Goal: Task Accomplishment & Management: Use online tool/utility

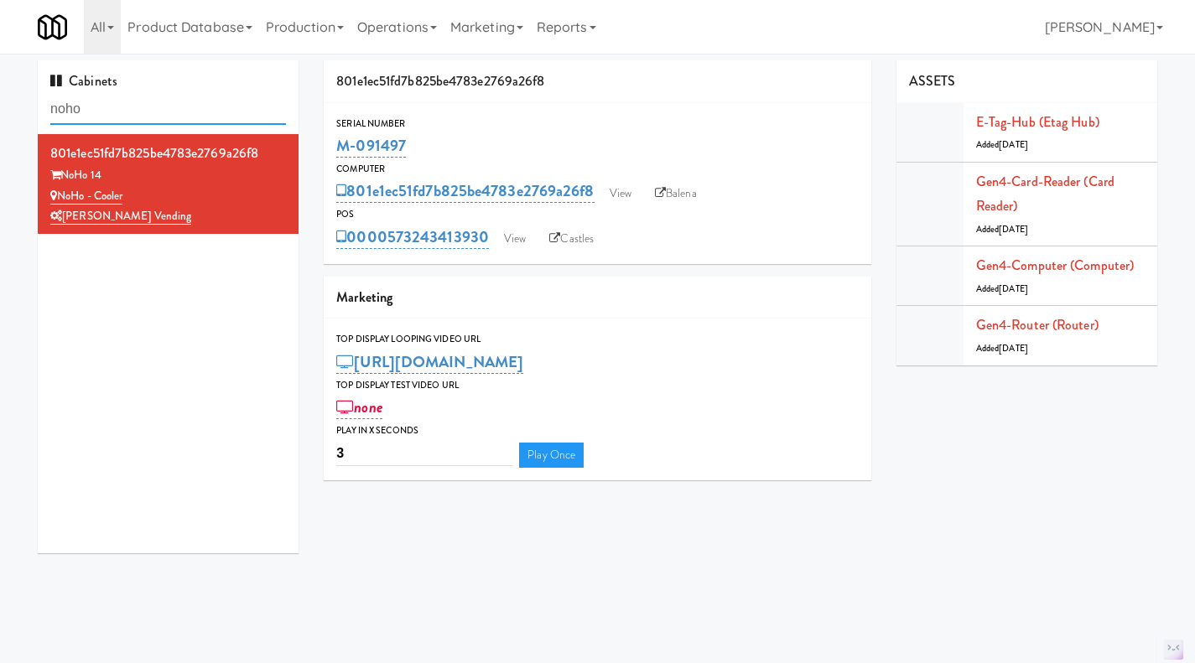
click at [143, 103] on input "noho" at bounding box center [168, 109] width 236 height 31
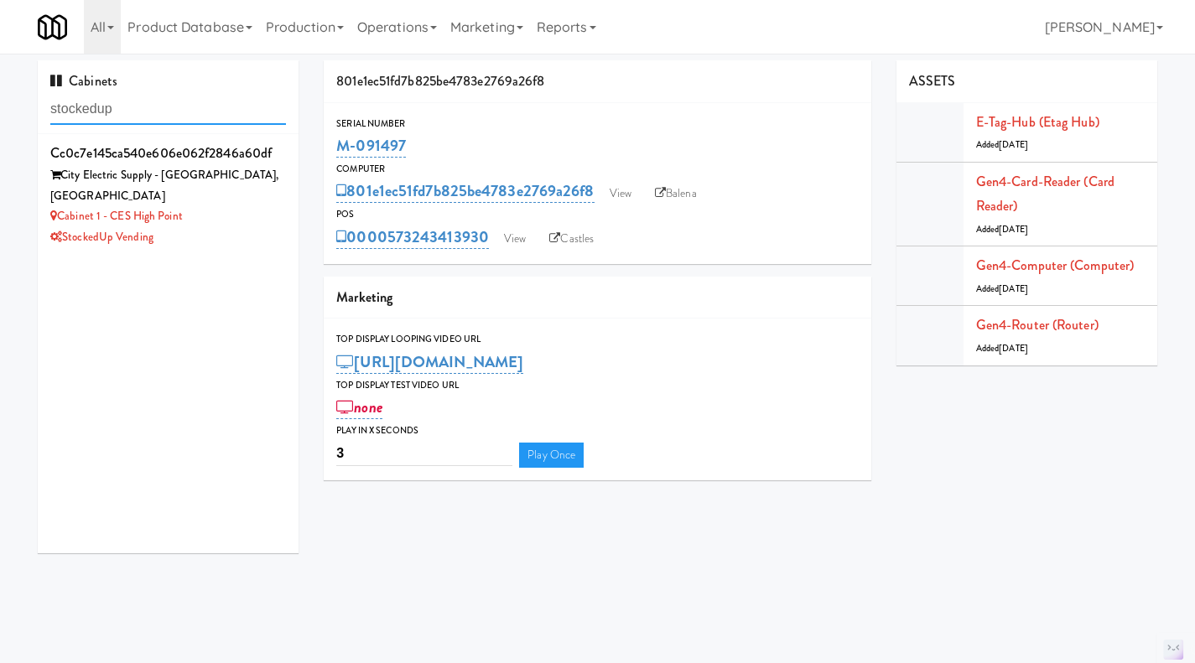
type input "stockedup"
click at [234, 227] on div "StockedUp Vending" at bounding box center [168, 237] width 236 height 21
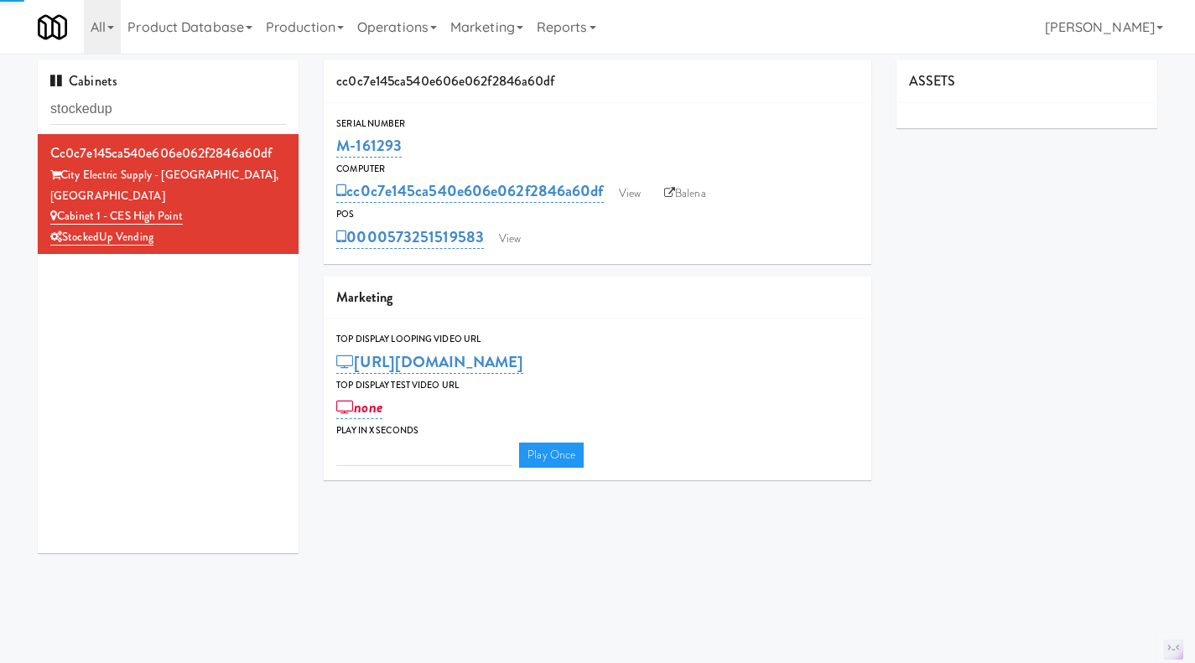
type input "3"
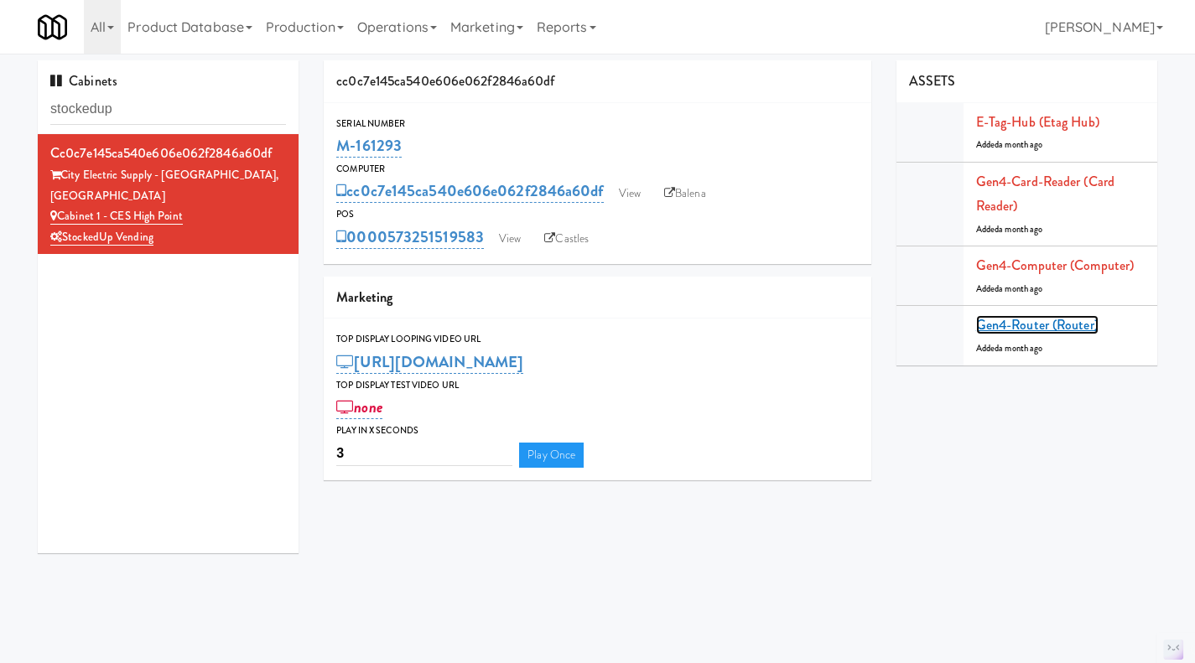
click at [1044, 332] on link "Gen4-router (Router)" at bounding box center [1037, 324] width 122 height 19
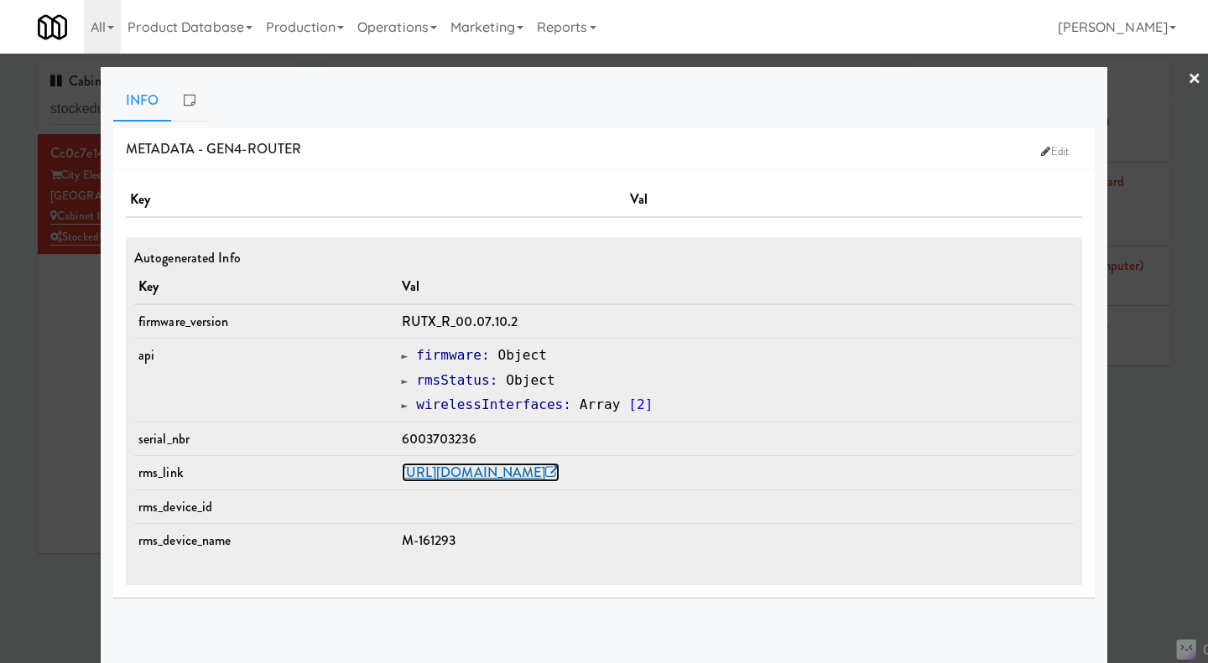
click at [525, 477] on link "[URL][DOMAIN_NAME]" at bounding box center [481, 472] width 158 height 19
click at [57, 321] on div at bounding box center [604, 331] width 1208 height 663
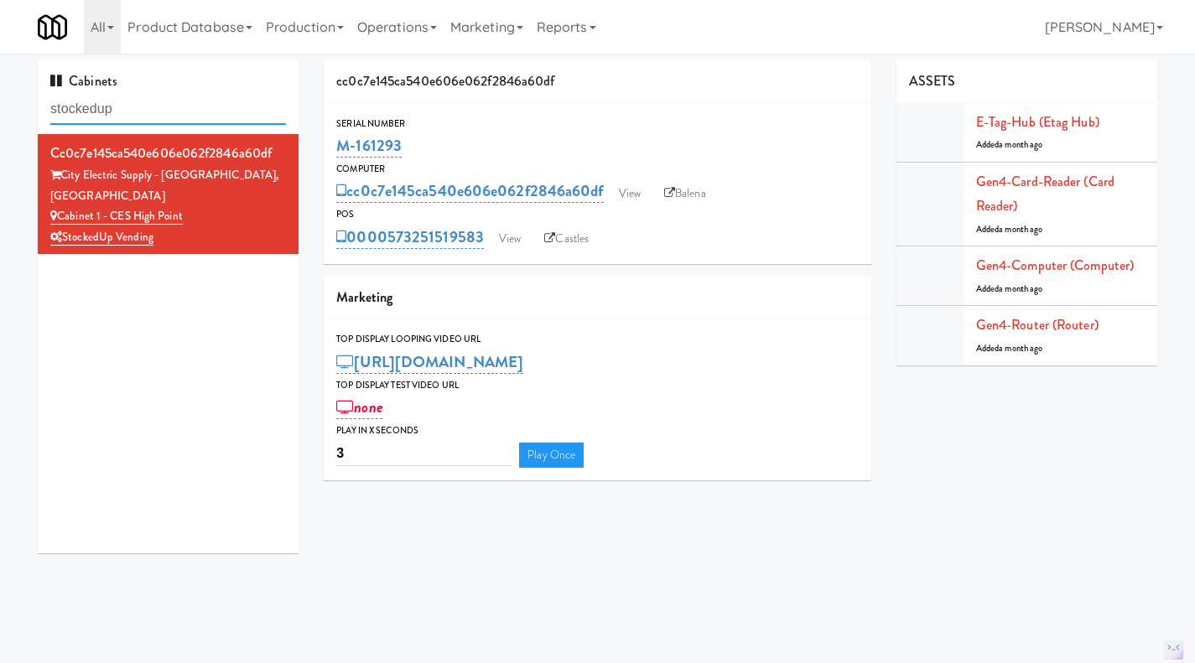
click at [151, 100] on input "stockedup" at bounding box center [168, 109] width 236 height 31
click at [151, 99] on input "stockedup" at bounding box center [168, 109] width 236 height 31
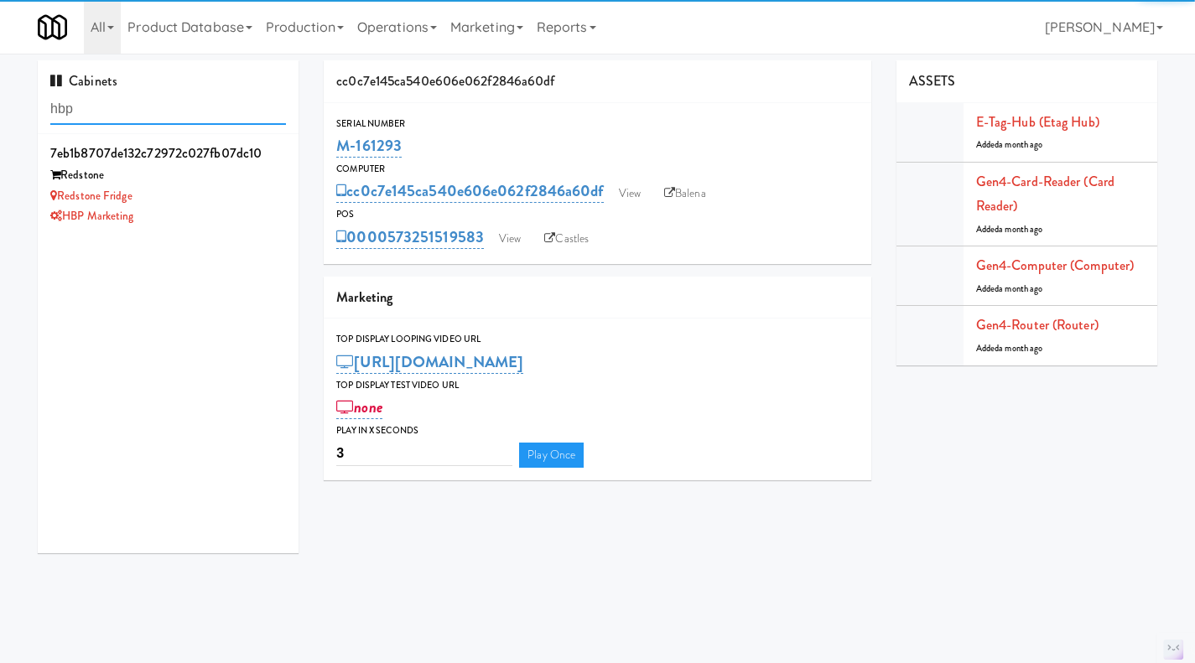
type input "hbp"
click at [224, 211] on div "HBP Marketing" at bounding box center [168, 216] width 236 height 21
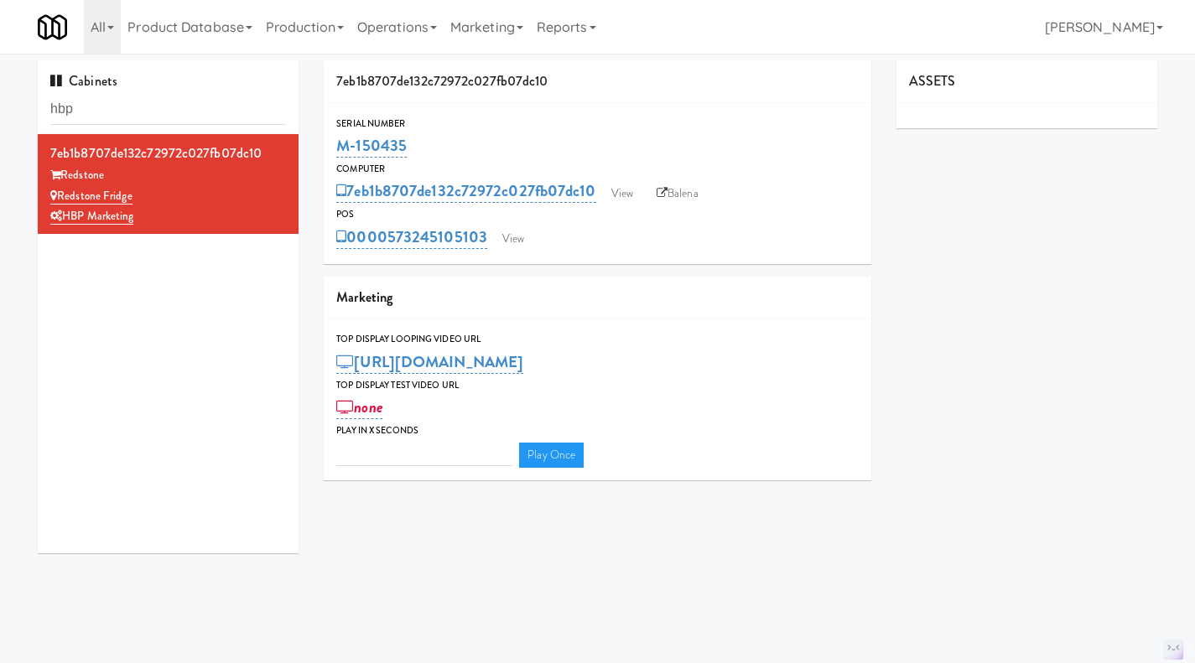
type input "3"
click at [627, 193] on link "View" at bounding box center [622, 193] width 39 height 25
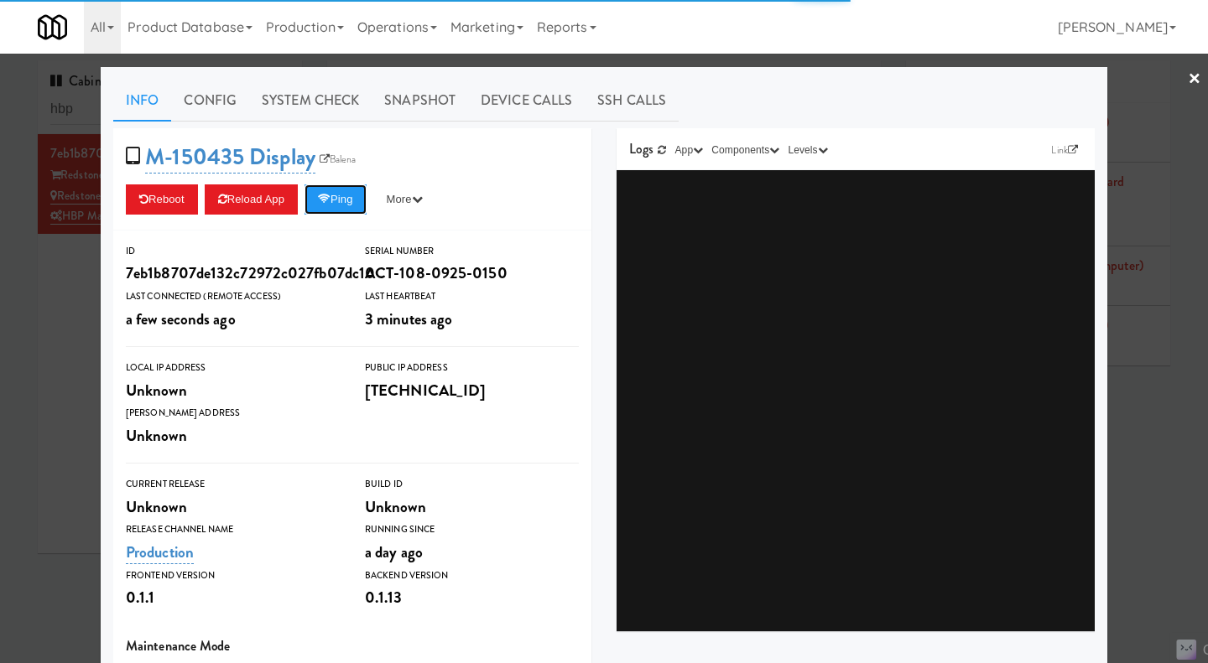
click at [356, 195] on button "Ping" at bounding box center [335, 200] width 62 height 30
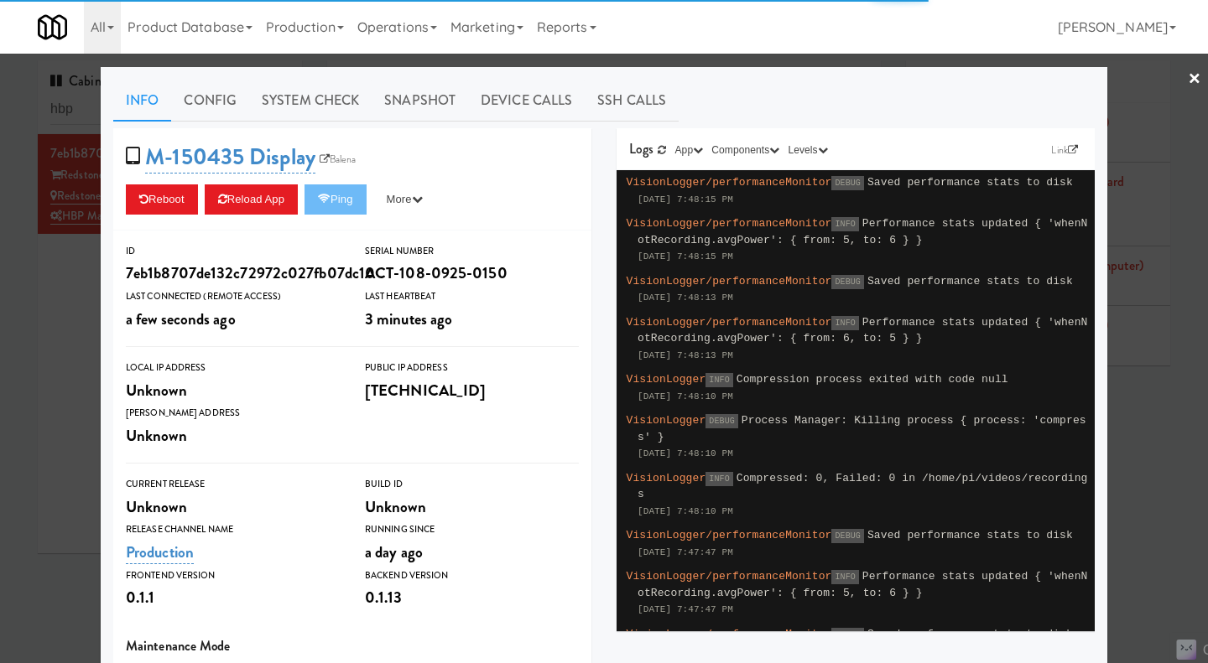
click at [324, 96] on link "System Check" at bounding box center [310, 101] width 122 height 42
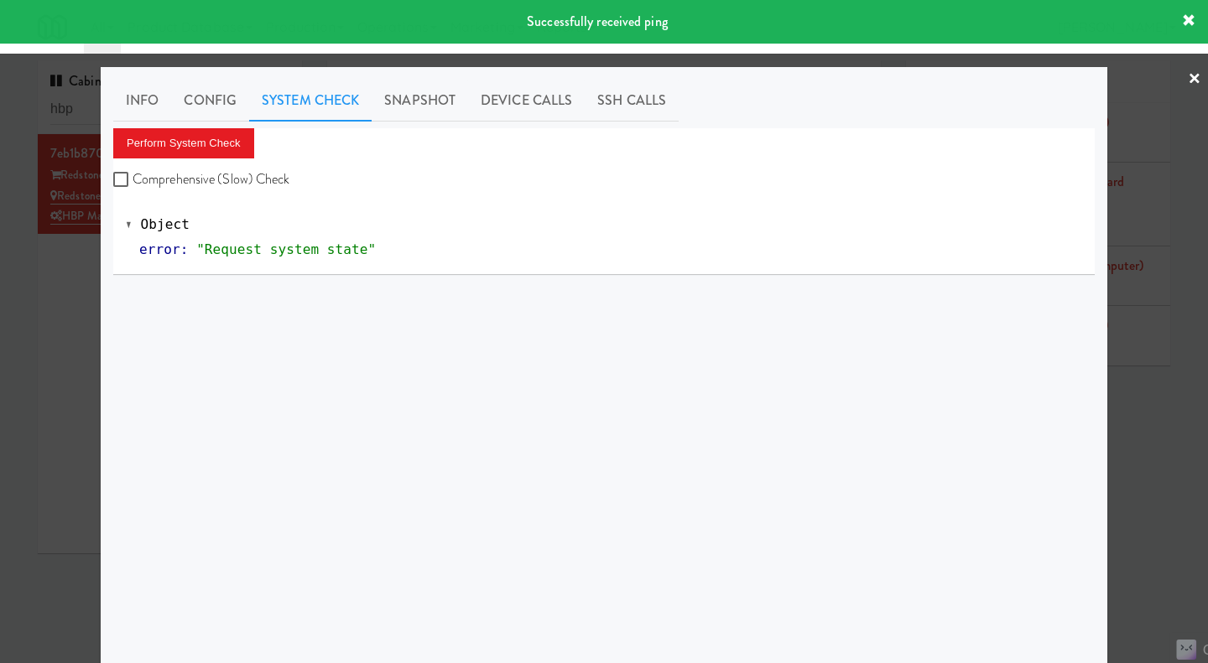
click at [277, 166] on div "Perform System Check Comprehensive (Slow) Check" at bounding box center [603, 160] width 981 height 64
click at [266, 182] on label "Comprehensive (Slow) Check" at bounding box center [201, 179] width 177 height 25
click at [133, 182] on input "Comprehensive (Slow) Check" at bounding box center [122, 180] width 19 height 13
checkbox input "true"
click at [233, 147] on button "Perform System Check" at bounding box center [183, 143] width 141 height 30
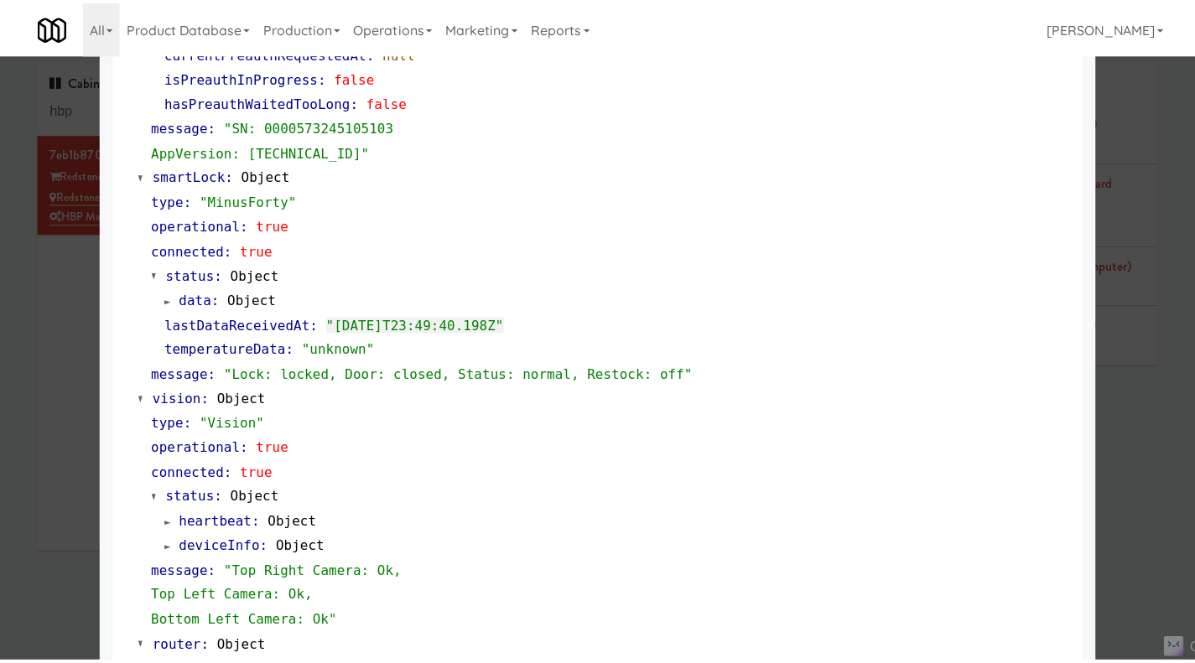
scroll to position [344, 0]
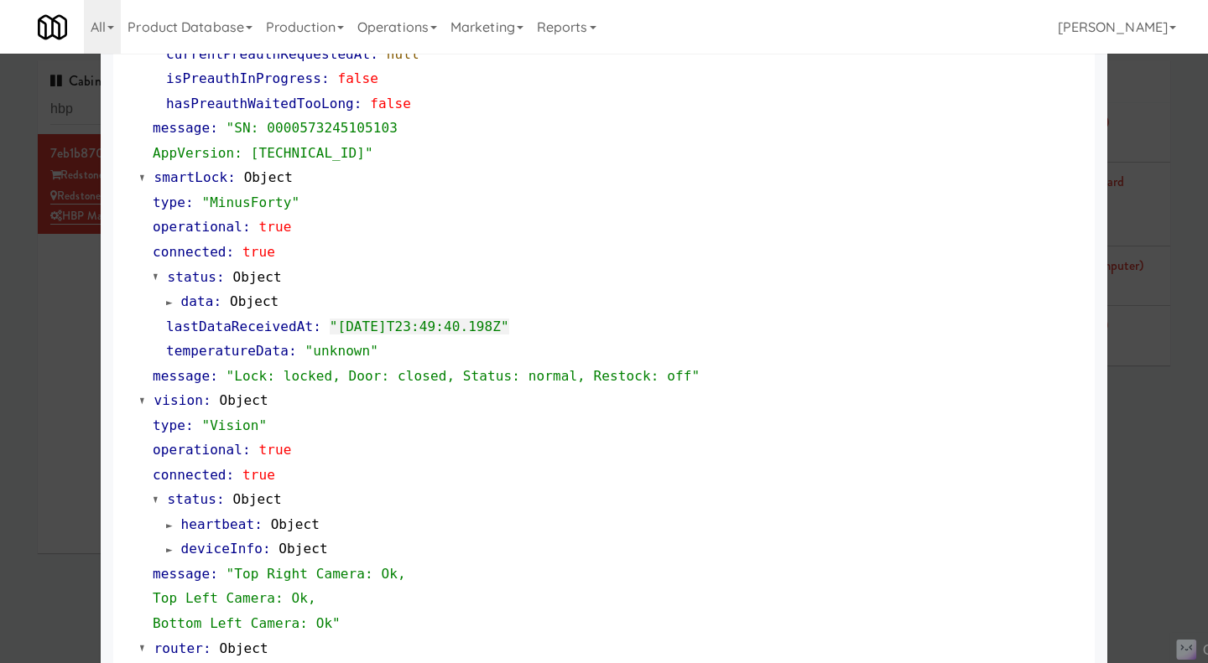
click at [82, 334] on div at bounding box center [604, 331] width 1208 height 663
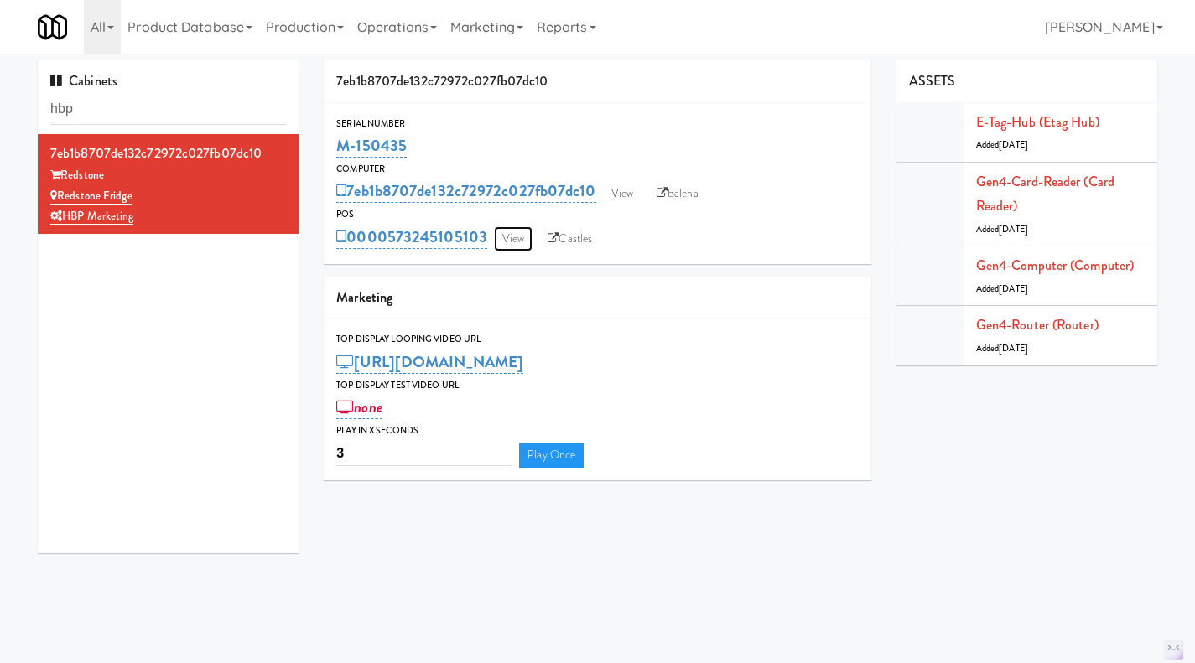
click at [512, 242] on link "View" at bounding box center [513, 238] width 39 height 25
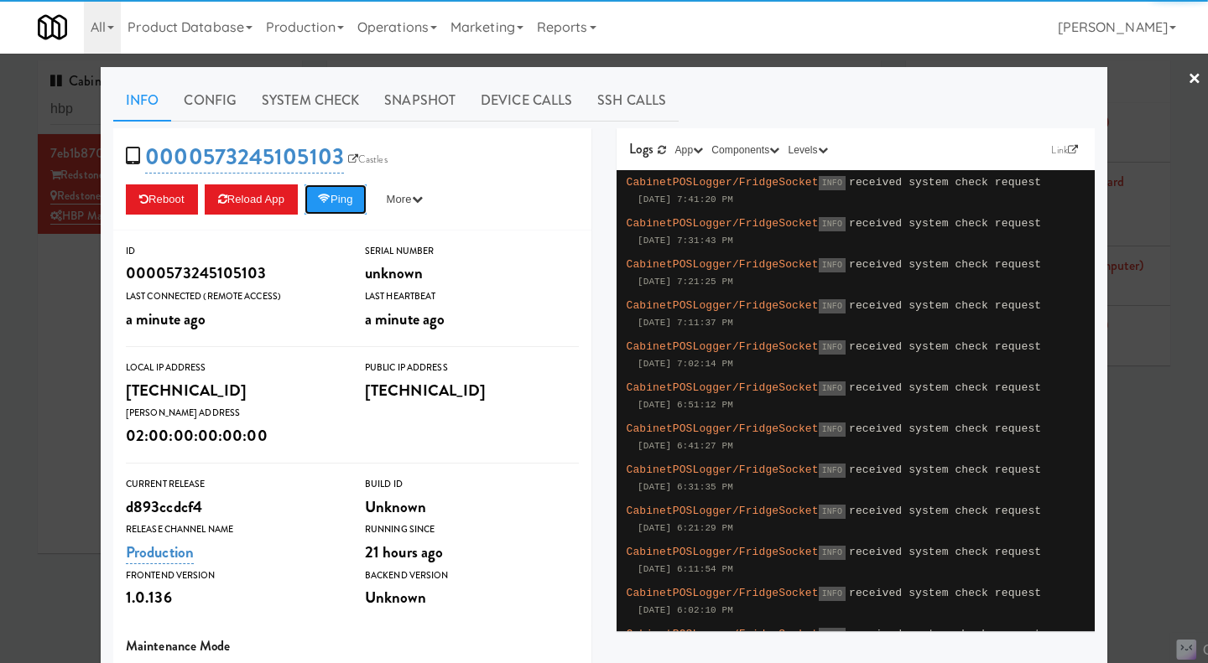
click at [341, 208] on button "Ping" at bounding box center [335, 200] width 62 height 30
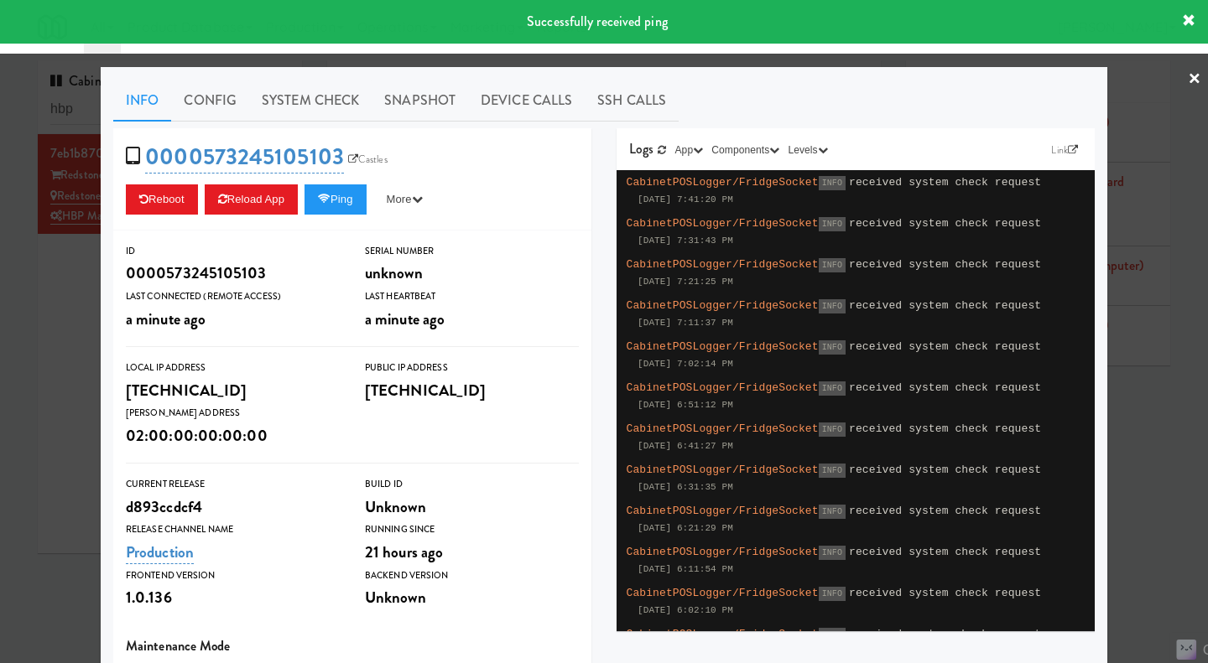
click at [54, 295] on div at bounding box center [604, 331] width 1208 height 663
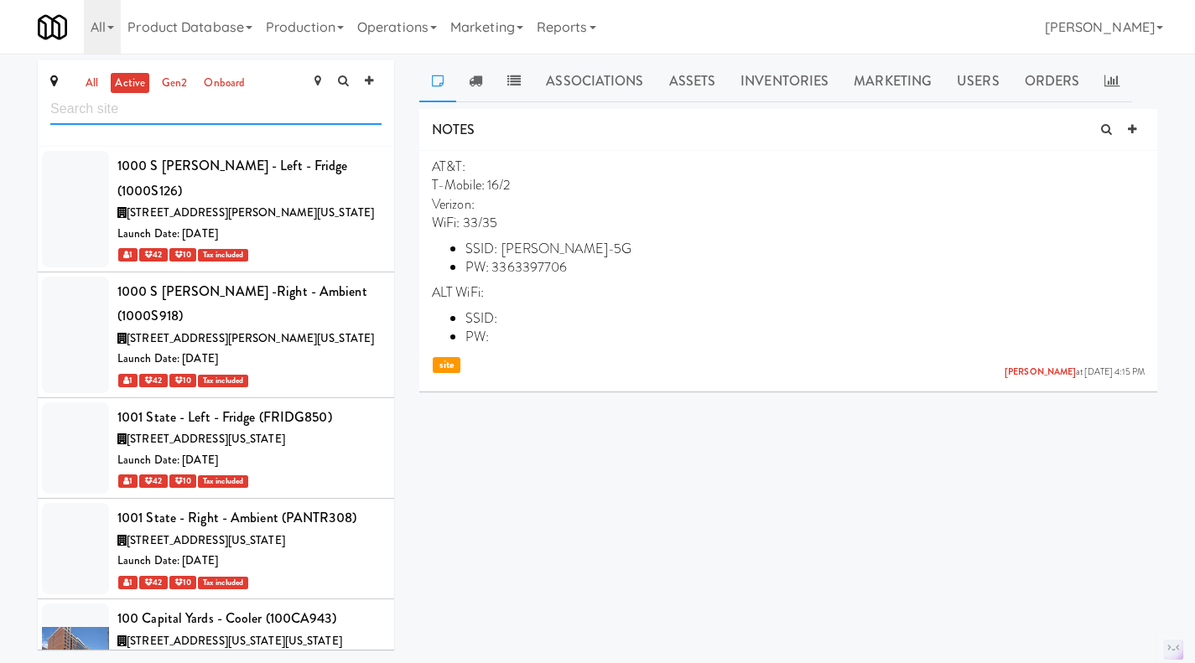
scroll to position [23908, 0]
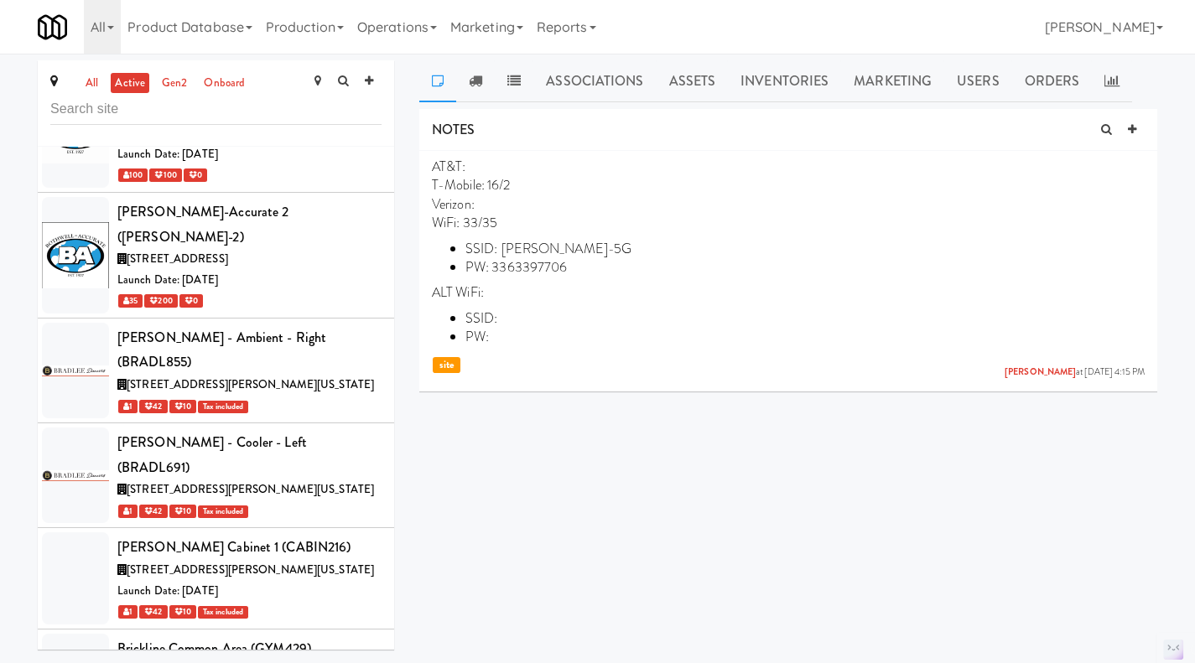
click at [93, 75] on link "all" at bounding box center [91, 83] width 21 height 21
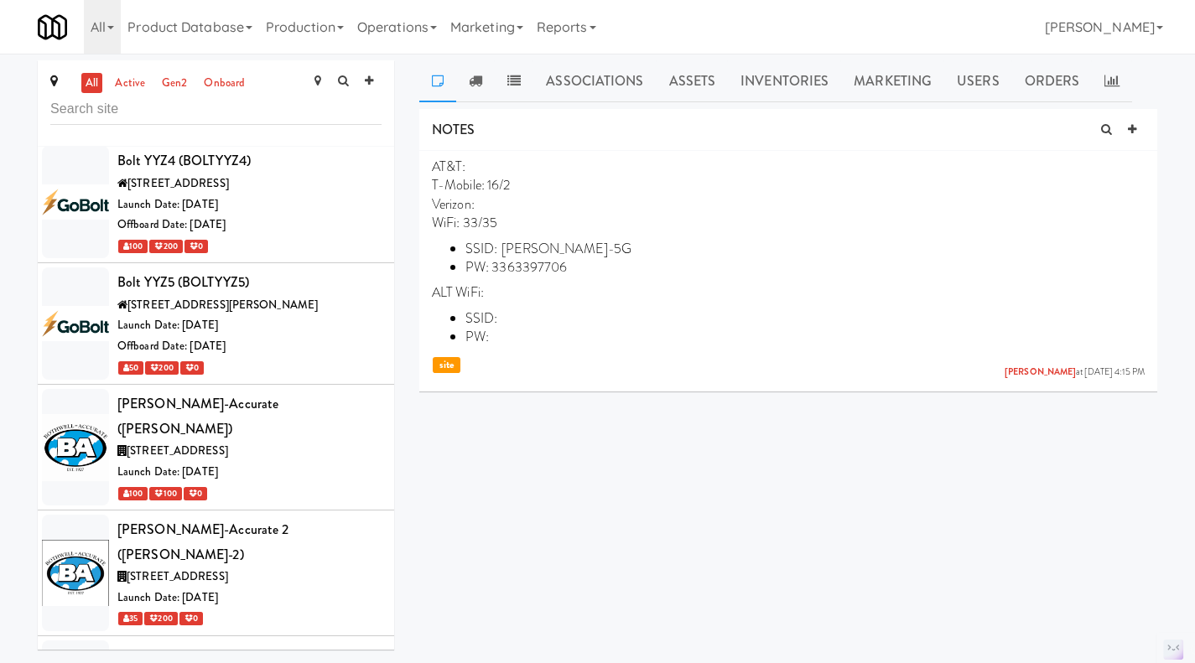
scroll to position [33320, 0]
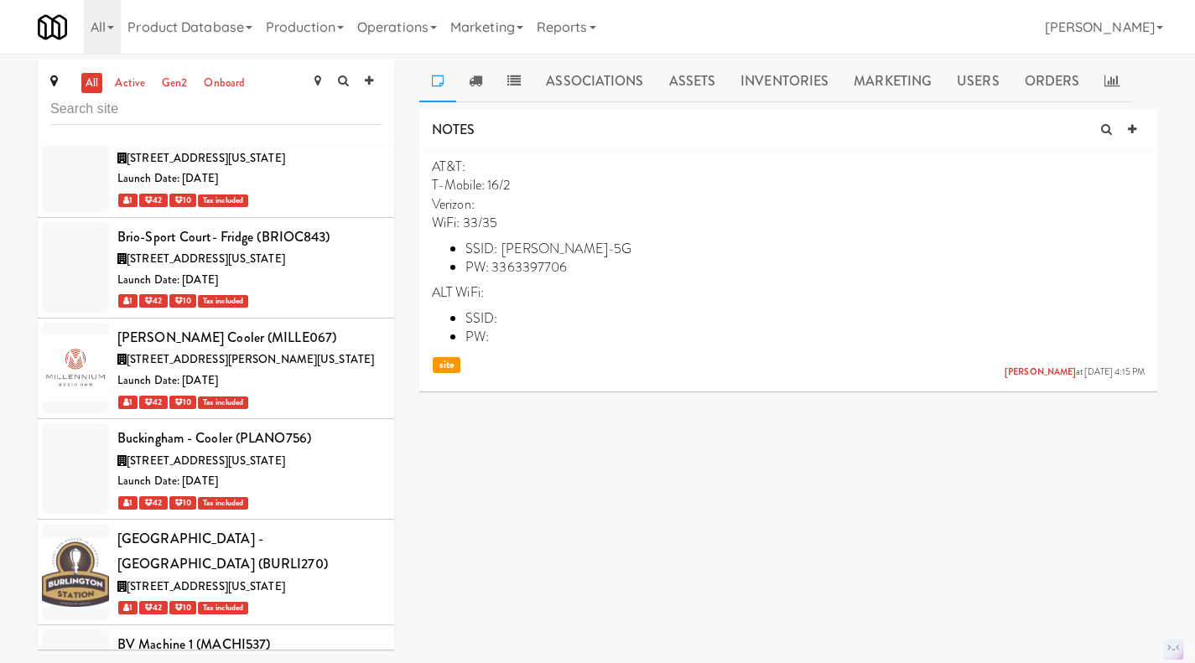
click at [1145, 162] on icon at bounding box center [1145, 160] width 12 height 14
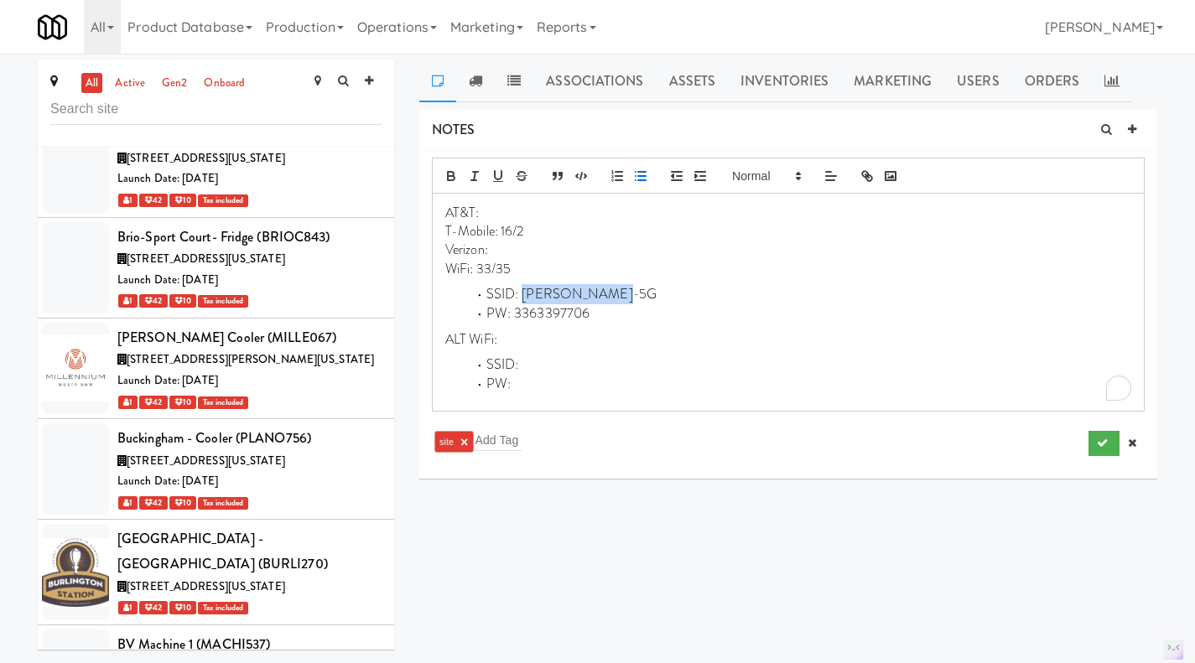
drag, startPoint x: 621, startPoint y: 294, endPoint x: 524, endPoint y: 296, distance: 96.5
click at [524, 296] on li "SSID: Smith Wifi-5G" at bounding box center [798, 294] width 666 height 19
drag, startPoint x: 598, startPoint y: 317, endPoint x: 514, endPoint y: 320, distance: 83.9
click at [514, 320] on li "PW: 3363397706" at bounding box center [798, 313] width 666 height 19
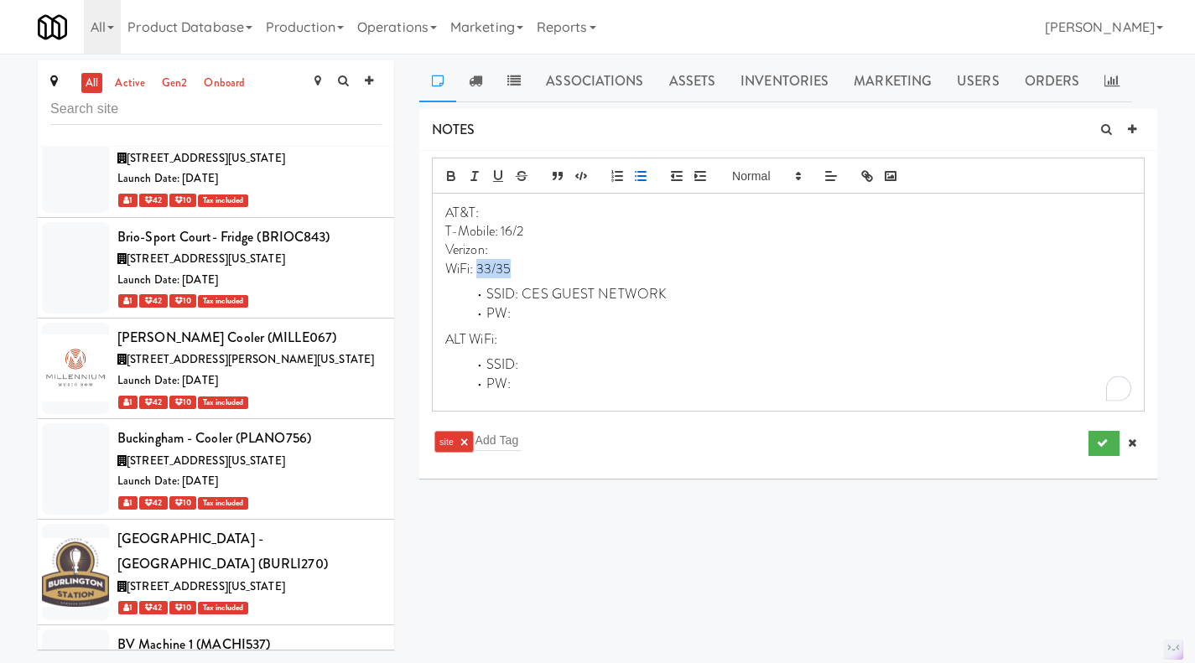
drag, startPoint x: 505, startPoint y: 273, endPoint x: 477, endPoint y: 274, distance: 27.7
click at [477, 274] on p "WiFi: 33/35" at bounding box center [788, 269] width 686 height 18
click at [513, 247] on p "Verizon:" at bounding box center [788, 250] width 686 height 18
drag, startPoint x: 528, startPoint y: 232, endPoint x: 500, endPoint y: 231, distance: 28.6
click at [500, 231] on p "T-Mobile: 16/2" at bounding box center [788, 231] width 686 height 18
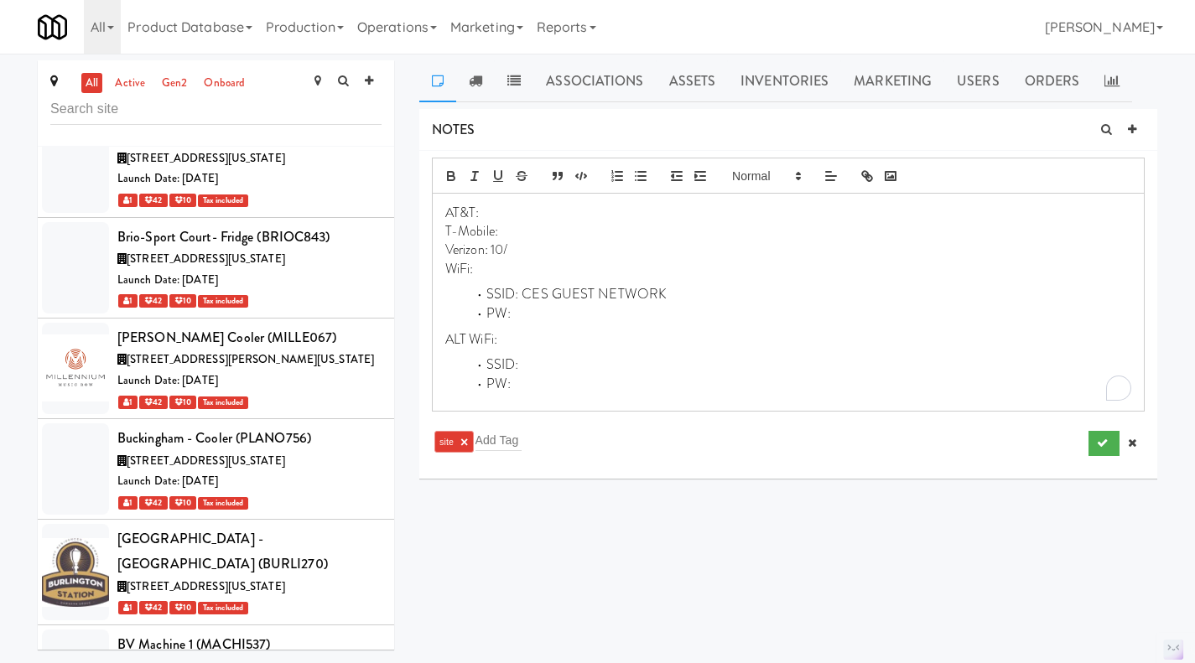
click at [530, 250] on p "Verizon: 10/" at bounding box center [788, 250] width 686 height 18
click at [1098, 443] on icon "submit" at bounding box center [1102, 443] width 11 height 11
